Goal: Book appointment/travel/reservation

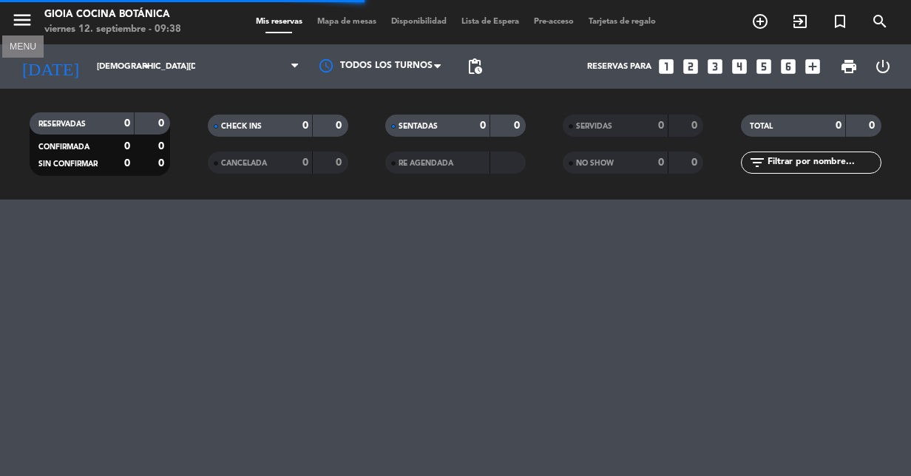
click at [30, 20] on icon "menu" at bounding box center [22, 20] width 22 height 22
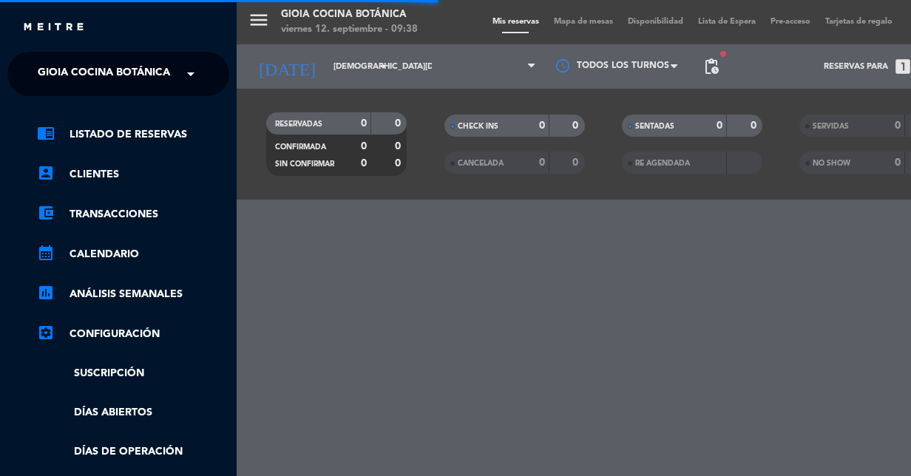
click at [110, 68] on span "Gioia Cocina Botánica" at bounding box center [104, 73] width 132 height 31
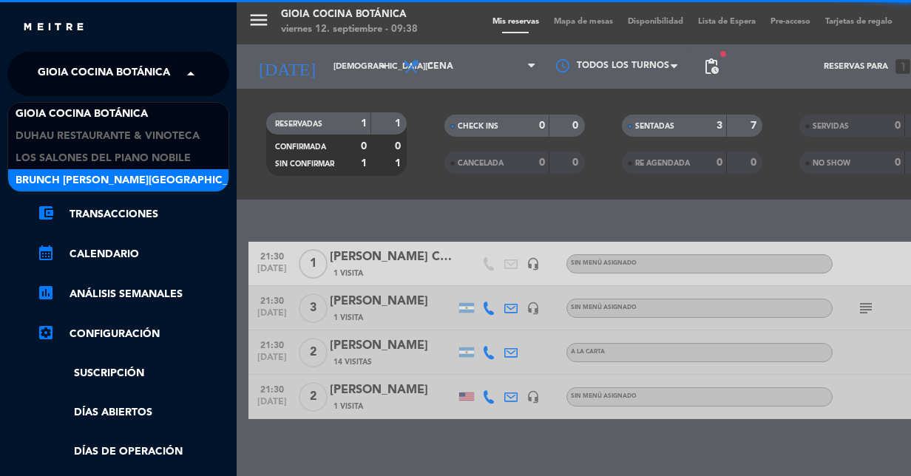
click at [101, 182] on span "Brunch [PERSON_NAME][GEOGRAPHIC_DATA][PERSON_NAME]" at bounding box center [180, 180] width 328 height 17
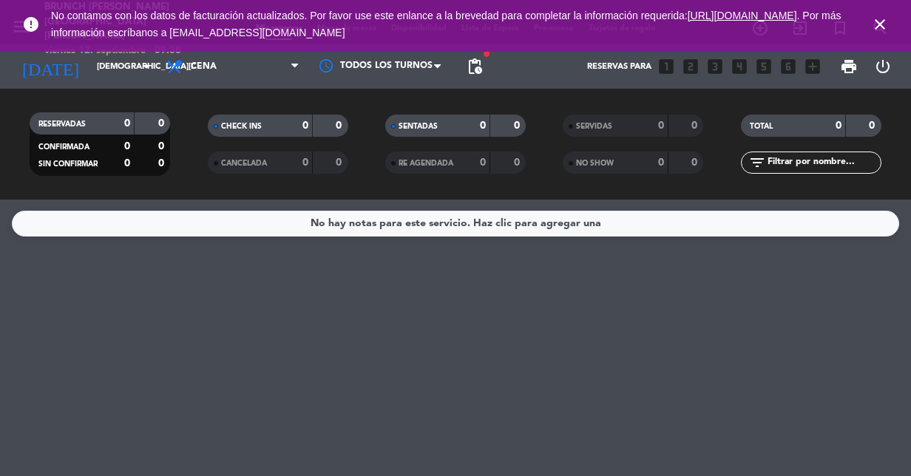
click at [868, 25] on span "close" at bounding box center [880, 24] width 40 height 40
click at [89, 71] on input "[DEMOGRAPHIC_DATA][DATE]" at bounding box center [145, 67] width 113 height 24
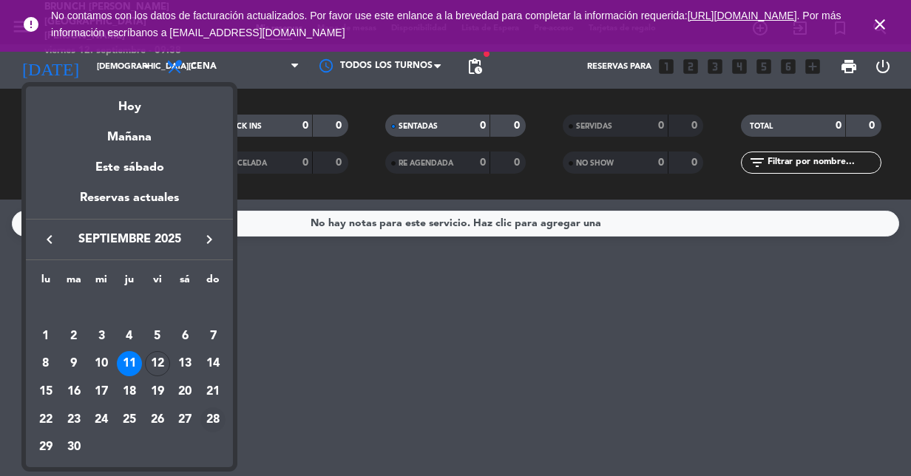
click at [211, 414] on div "28" at bounding box center [212, 419] width 25 height 25
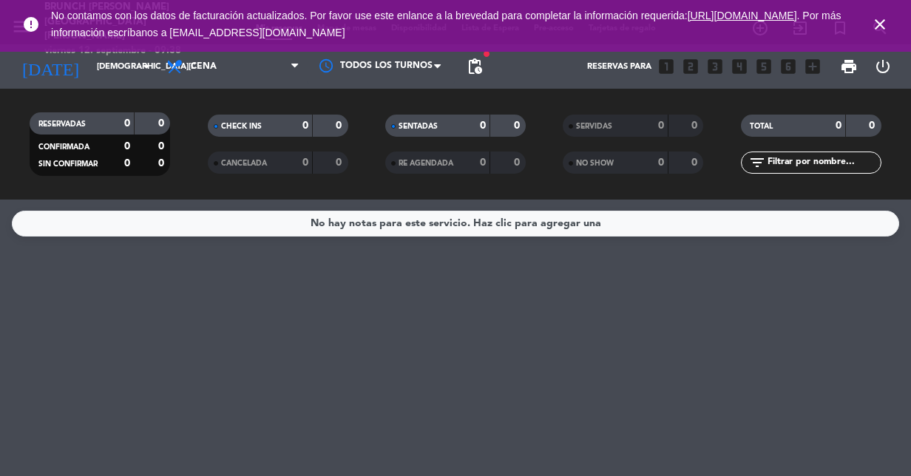
type input "[DATE]"
click at [877, 25] on icon "close" at bounding box center [880, 25] width 18 height 18
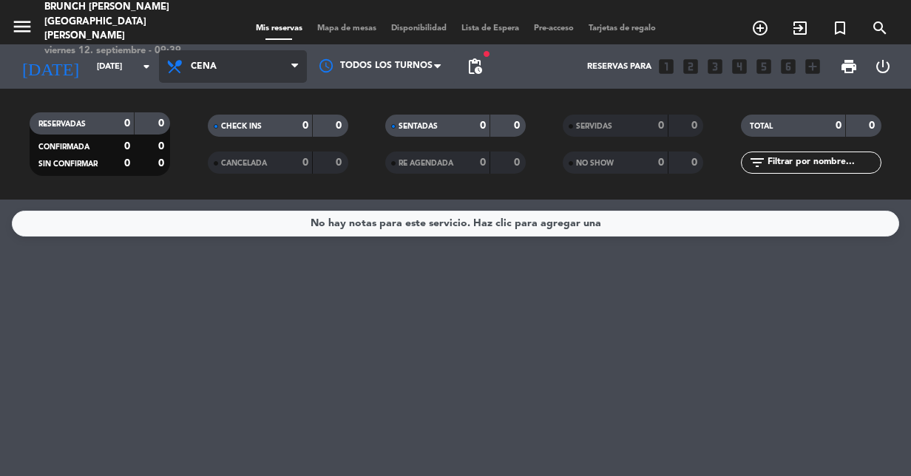
click at [189, 71] on span "Cena" at bounding box center [233, 66] width 148 height 33
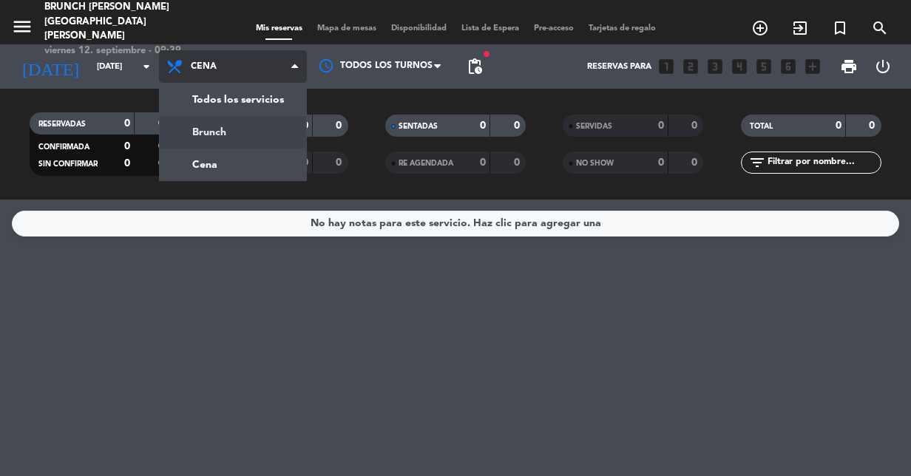
click at [217, 123] on div "menu Brunch [PERSON_NAME][GEOGRAPHIC_DATA][PERSON_NAME] [DATE] 12. septiembre -…" at bounding box center [455, 100] width 911 height 200
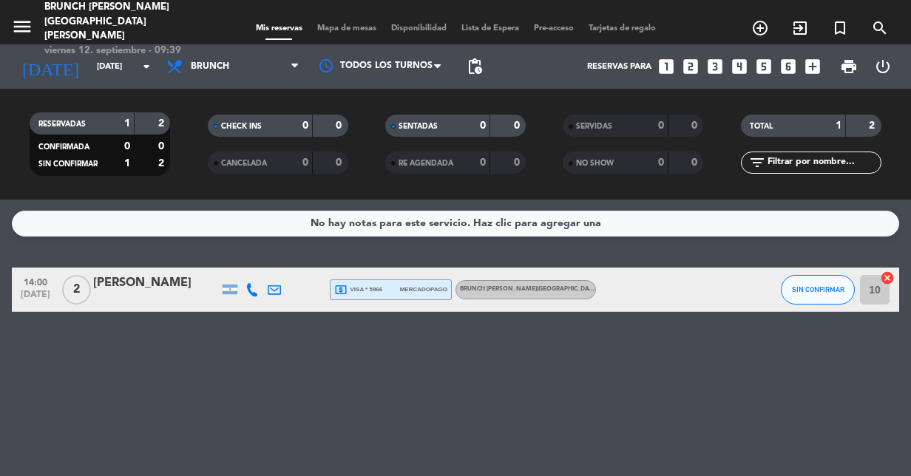
click at [687, 72] on icon "looks_two" at bounding box center [690, 66] width 19 height 19
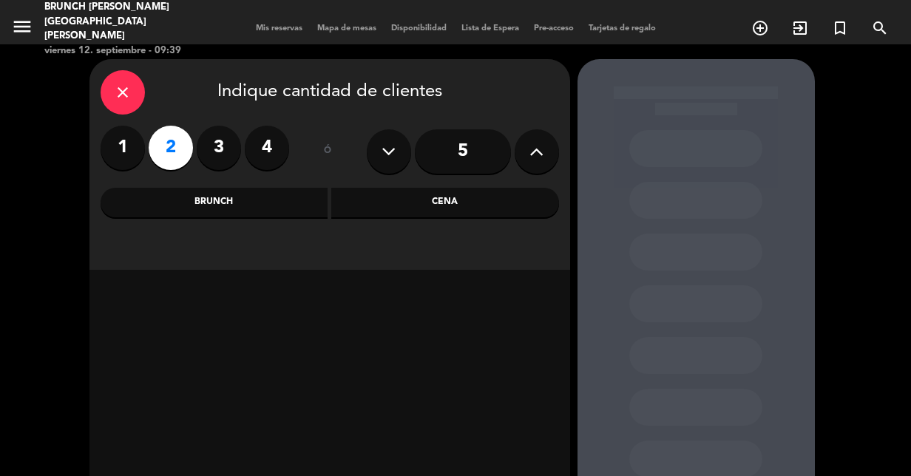
click at [256, 217] on div "close Indique cantidad de clientes 1 2 3 4 ó 5 Brunch Cena" at bounding box center [329, 164] width 480 height 211
click at [256, 211] on div "Brunch" at bounding box center [215, 203] width 228 height 30
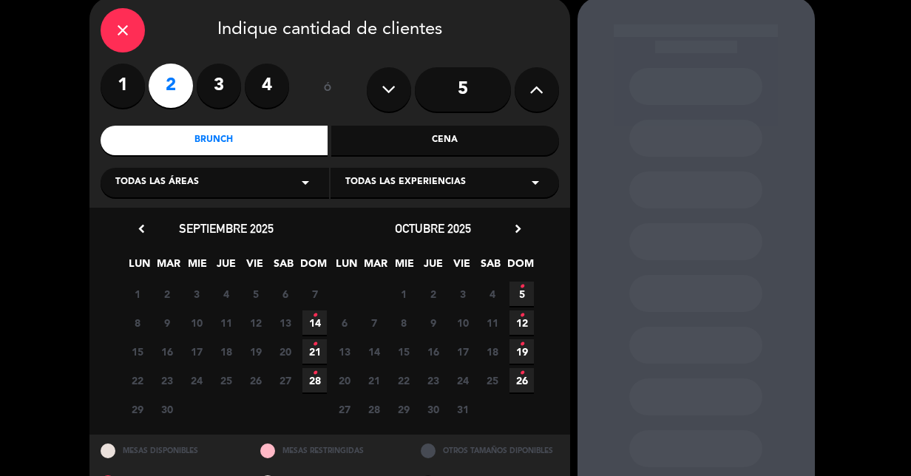
scroll to position [74, 0]
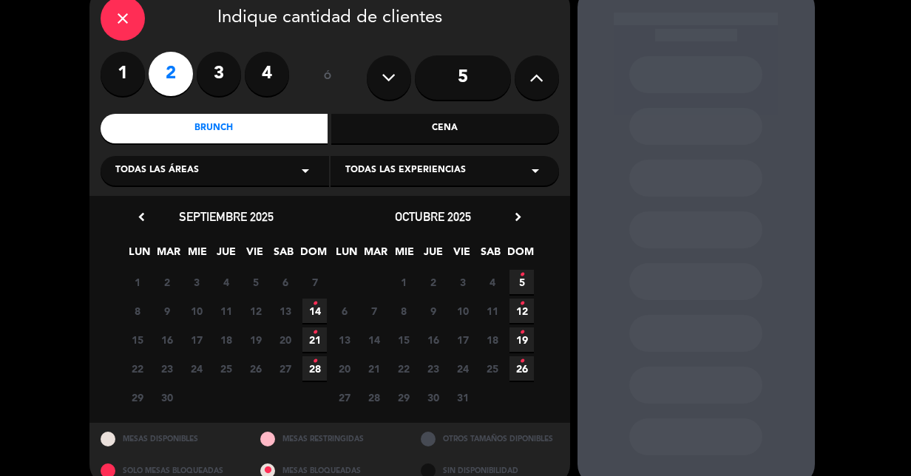
click at [315, 367] on icon "•" at bounding box center [314, 362] width 5 height 24
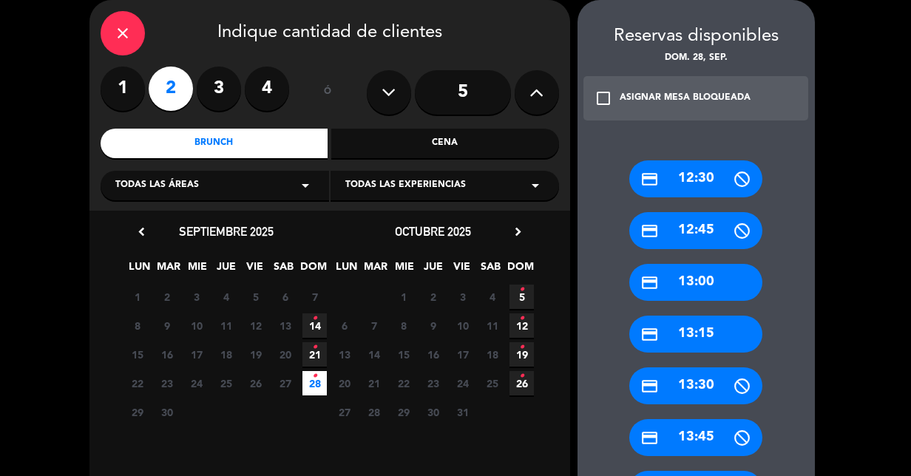
click at [696, 278] on div "credit_card 13:00" at bounding box center [695, 282] width 133 height 37
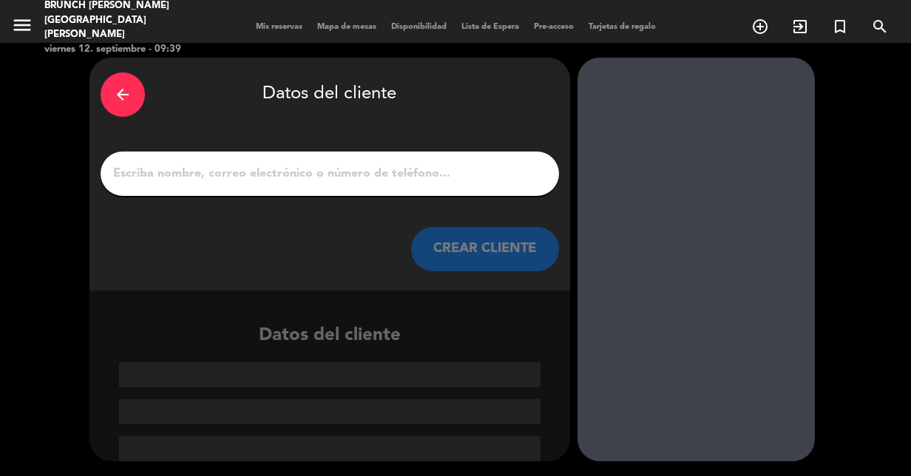
scroll to position [1, 0]
click at [237, 188] on div at bounding box center [330, 174] width 458 height 44
click at [242, 183] on input "1" at bounding box center [330, 173] width 436 height 21
click at [259, 173] on input "1" at bounding box center [330, 173] width 436 height 21
paste input "[EMAIL_ADDRESS][DOMAIN_NAME]"
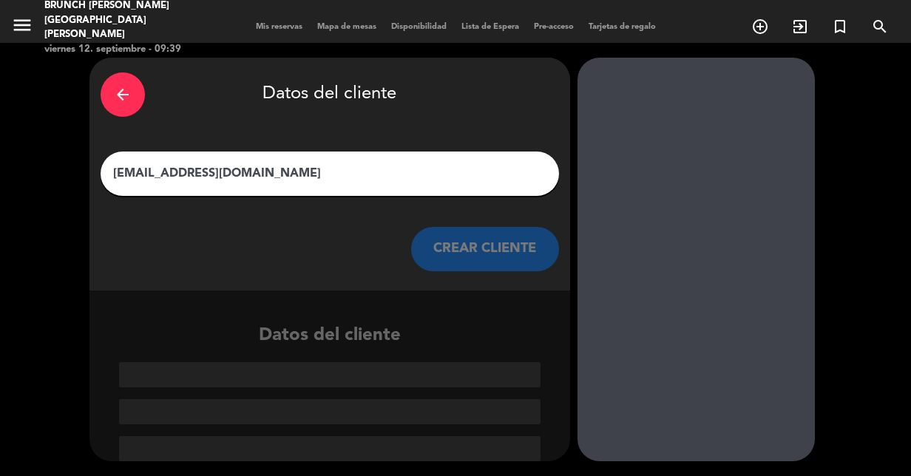
scroll to position [0, 0]
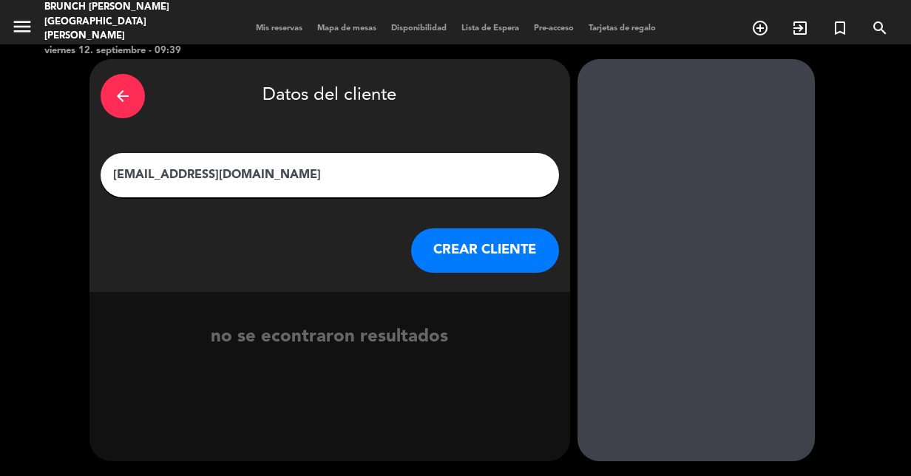
drag, startPoint x: 336, startPoint y: 164, endPoint x: 0, endPoint y: 180, distance: 335.9
click at [0, 180] on div "arrow_back Datos del cliente [EMAIL_ADDRESS][DOMAIN_NAME] CREAR CLIENTE no se e…" at bounding box center [455, 260] width 911 height 432
click at [302, 197] on div "[EMAIL_ADDRESS][DOMAIN_NAME]" at bounding box center [330, 175] width 458 height 44
drag, startPoint x: 312, startPoint y: 177, endPoint x: 100, endPoint y: 189, distance: 212.5
click at [101, 189] on meitre-input "[EMAIL_ADDRESS][DOMAIN_NAME]" at bounding box center [330, 175] width 458 height 44
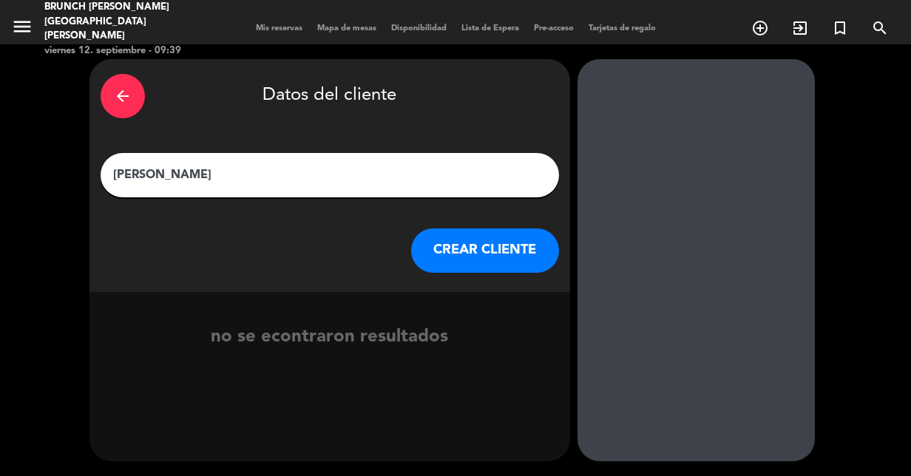
type input "[PERSON_NAME]"
click at [473, 238] on button "CREAR CLIENTE" at bounding box center [485, 250] width 148 height 44
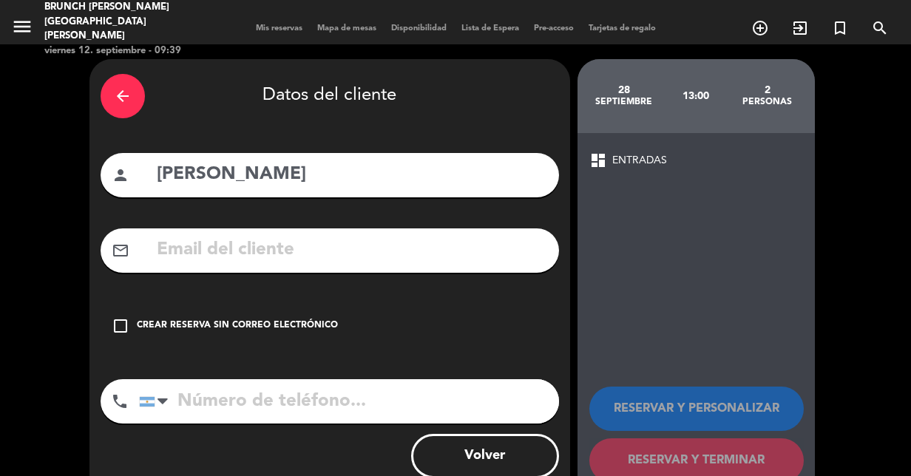
click at [229, 256] on input "text" at bounding box center [351, 250] width 392 height 30
paste input "[EMAIL_ADDRESS][DOMAIN_NAME]"
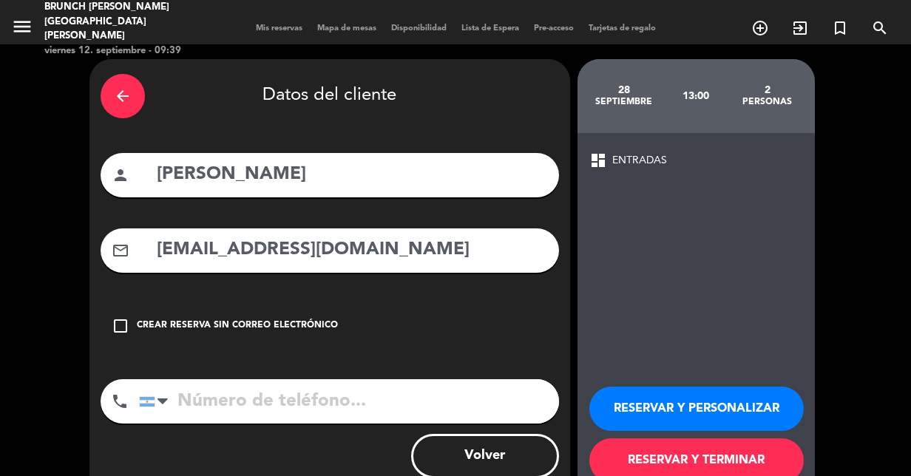
type input "[EMAIL_ADDRESS][DOMAIN_NAME]"
click at [665, 398] on button "RESERVAR Y PERSONALIZAR" at bounding box center [696, 409] width 214 height 44
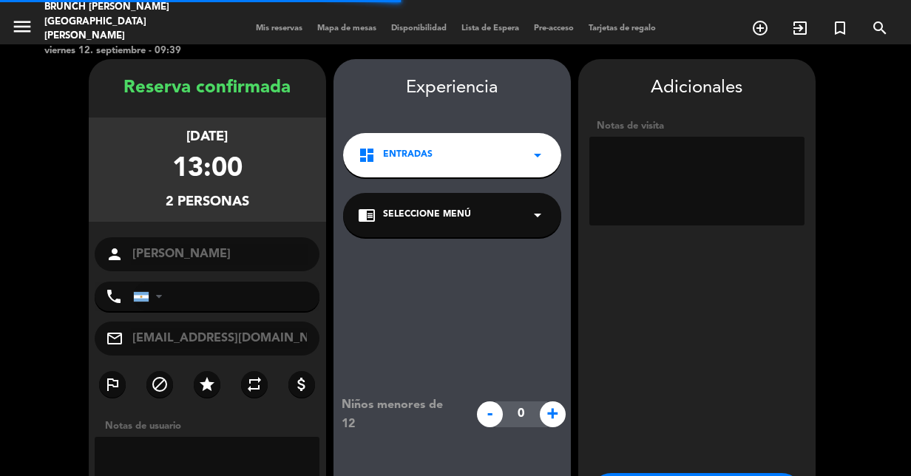
scroll to position [59, 0]
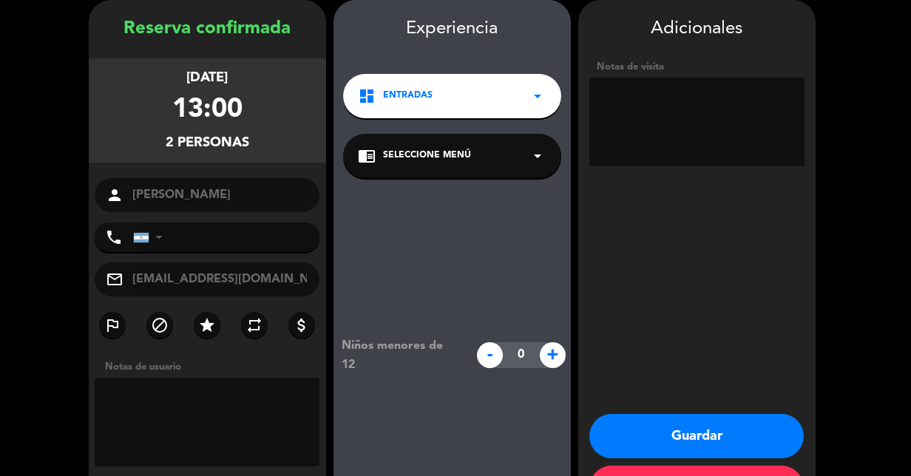
click at [412, 160] on span "Seleccione Menú" at bounding box center [427, 156] width 88 height 15
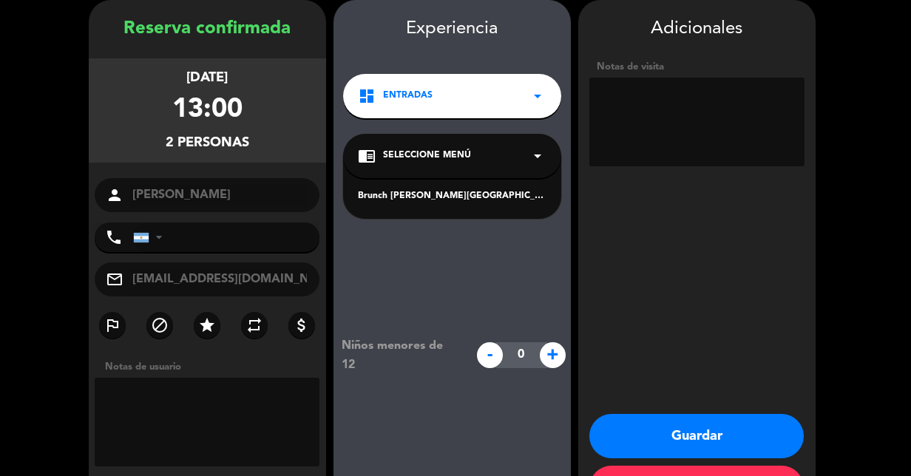
click at [426, 197] on div "Brunch [PERSON_NAME][GEOGRAPHIC_DATA][PERSON_NAME]" at bounding box center [452, 196] width 188 height 15
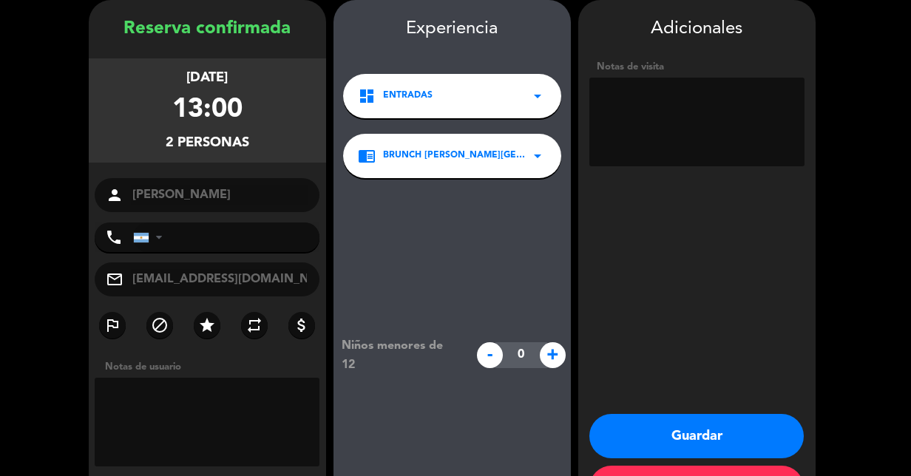
click at [158, 399] on textarea at bounding box center [207, 422] width 225 height 89
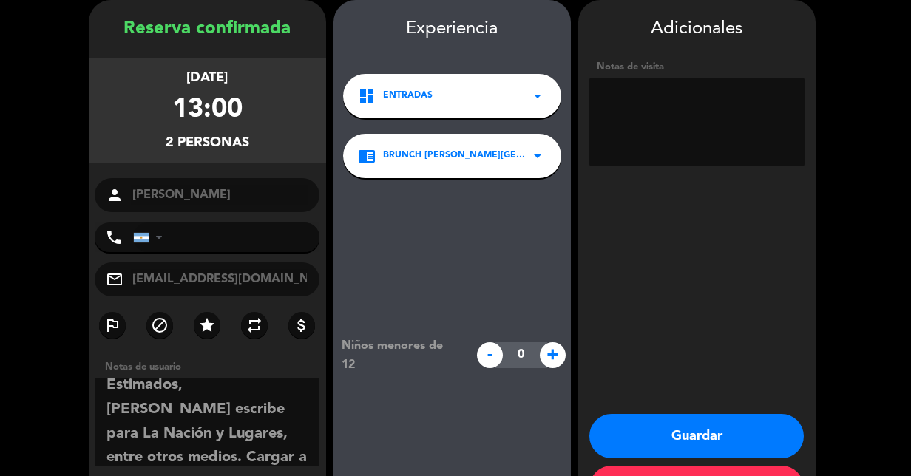
scroll to position [115, 0]
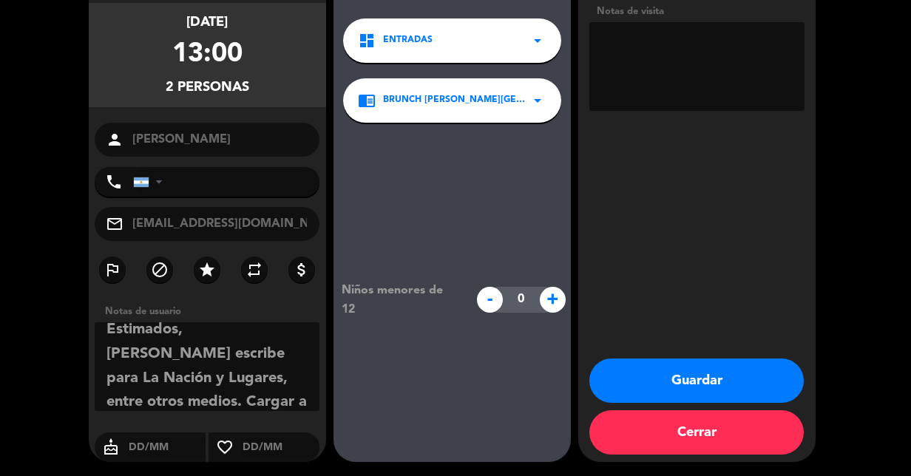
type textarea "Estimados, [PERSON_NAME] escribe para La Nación y Lugares, entre otros medios. …"
click at [684, 377] on button "Guardar" at bounding box center [696, 380] width 214 height 44
